Goal: Task Accomplishment & Management: Manage account settings

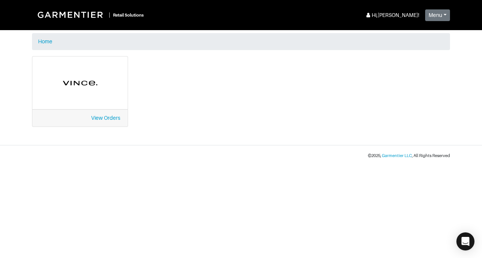
click at [111, 121] on div "View Orders" at bounding box center [79, 117] width 95 height 17
click at [111, 119] on link "View Orders" at bounding box center [105, 118] width 29 height 6
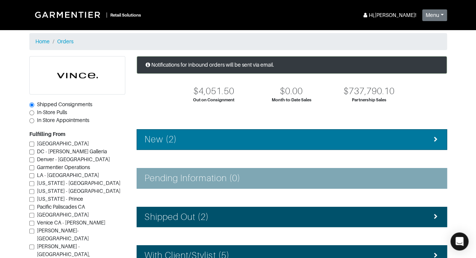
click at [395, 142] on div "New (2)" at bounding box center [292, 139] width 295 height 11
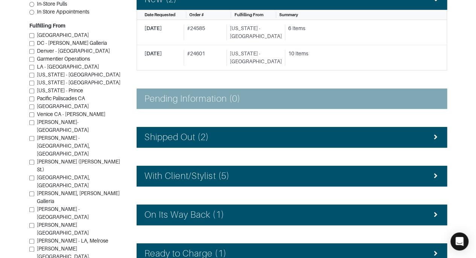
scroll to position [145, 0]
